Goal: Find specific page/section: Find specific page/section

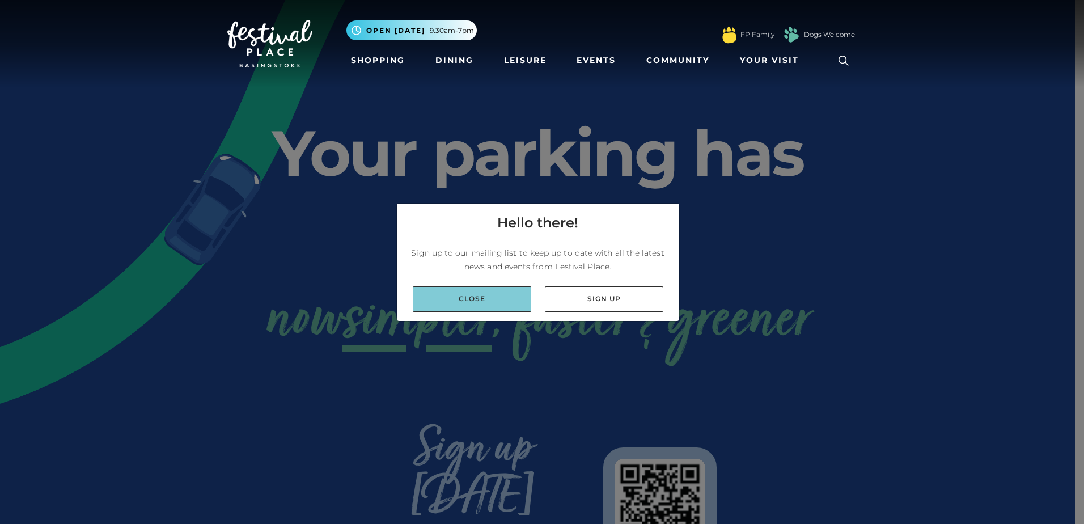
click at [498, 296] on link "Close" at bounding box center [472, 299] width 119 height 26
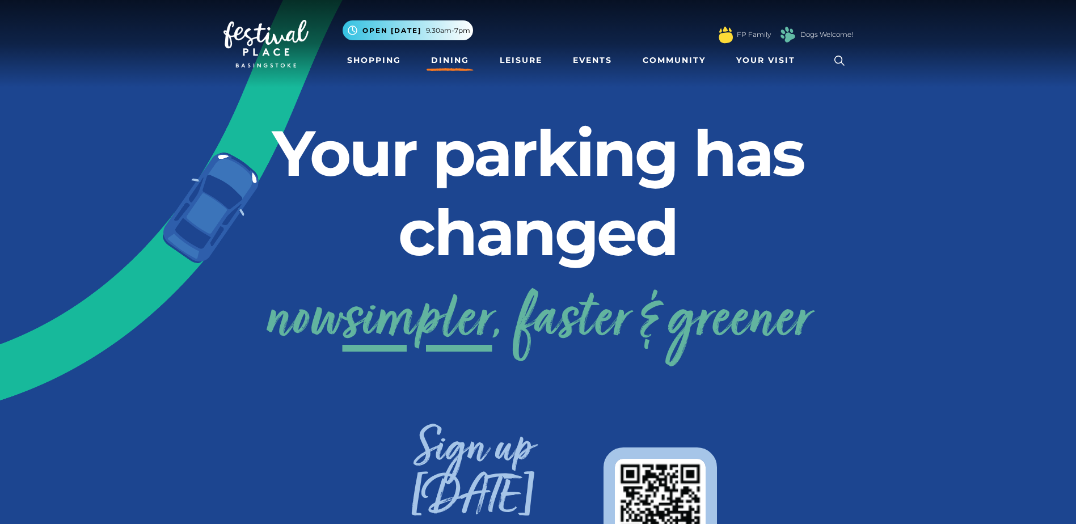
click at [438, 53] on link "Dining" at bounding box center [449, 60] width 47 height 21
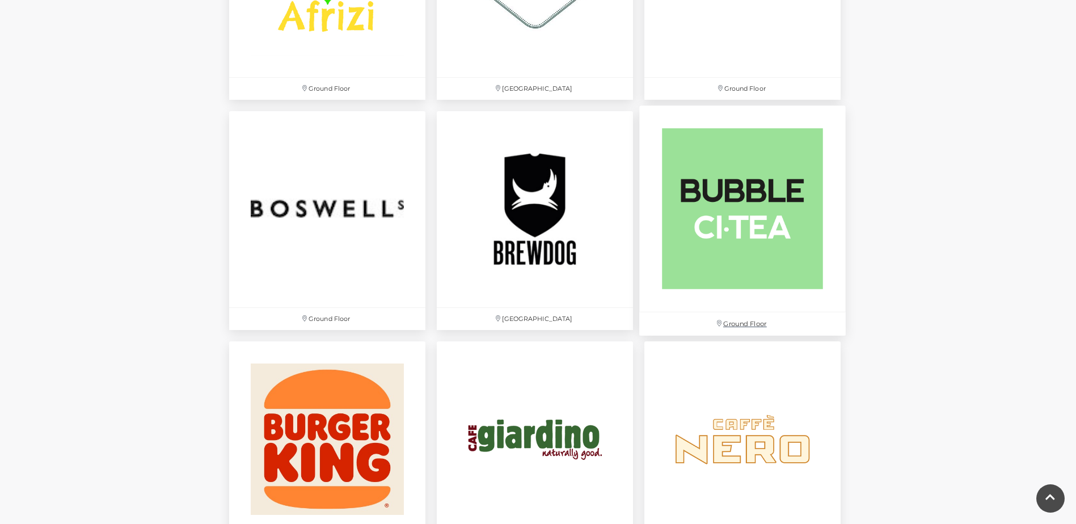
scroll to position [907, 0]
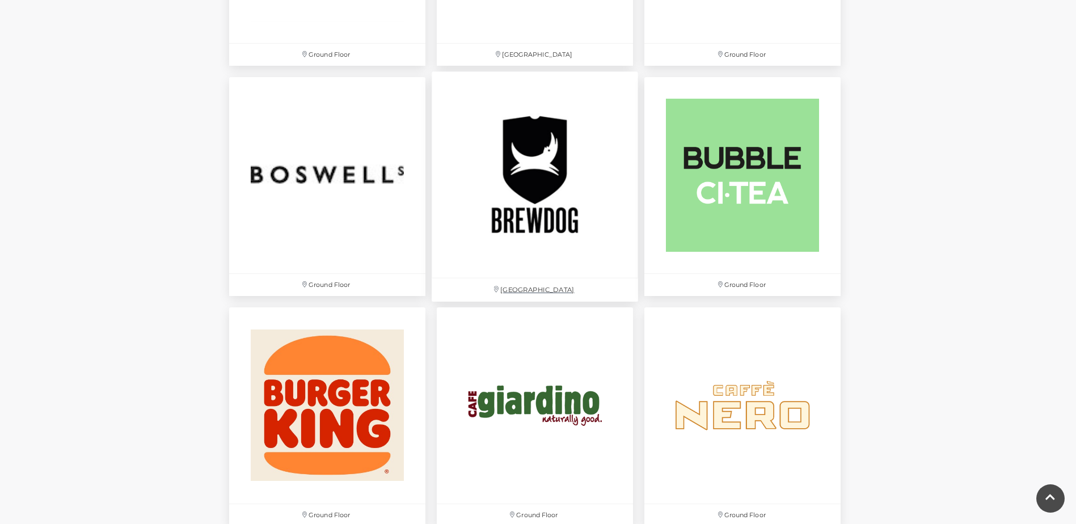
click at [526, 214] on img at bounding box center [535, 174] width 206 height 206
